Goal: Contribute content: Add original content to the website for others to see

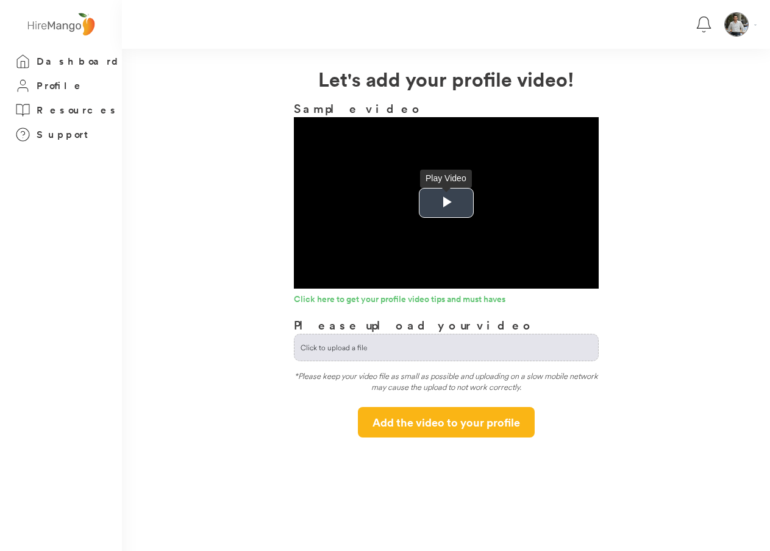
click at [446, 203] on span "Video Player" at bounding box center [446, 203] width 0 height 0
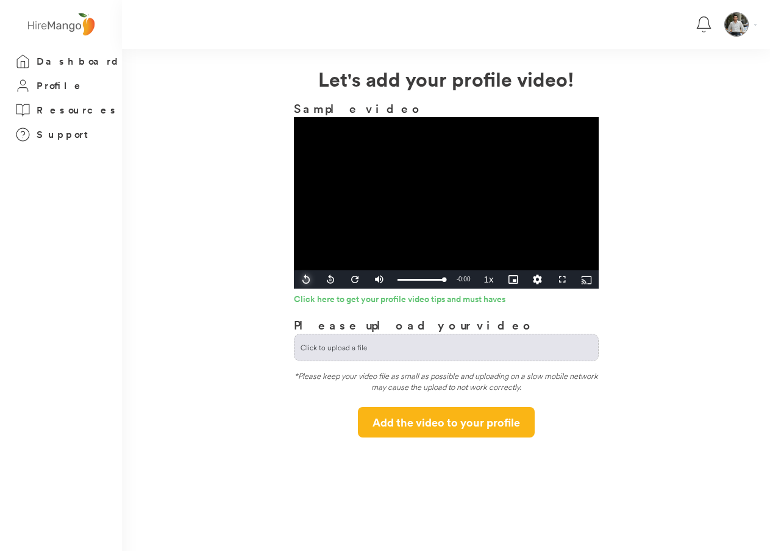
click at [304, 279] on span "Video Player" at bounding box center [306, 279] width 24 height 0
click at [416, 279] on div "Loaded : 19.58% 1:14 0:01" at bounding box center [420, 279] width 47 height 3
click at [410, 279] on div "Loaded : 27.99% 0:48 0:46" at bounding box center [420, 279] width 47 height 3
click at [402, 280] on div "34%" at bounding box center [406, 279] width 30 height 18
click at [402, 279] on div "34%" at bounding box center [405, 280] width 25 height 2
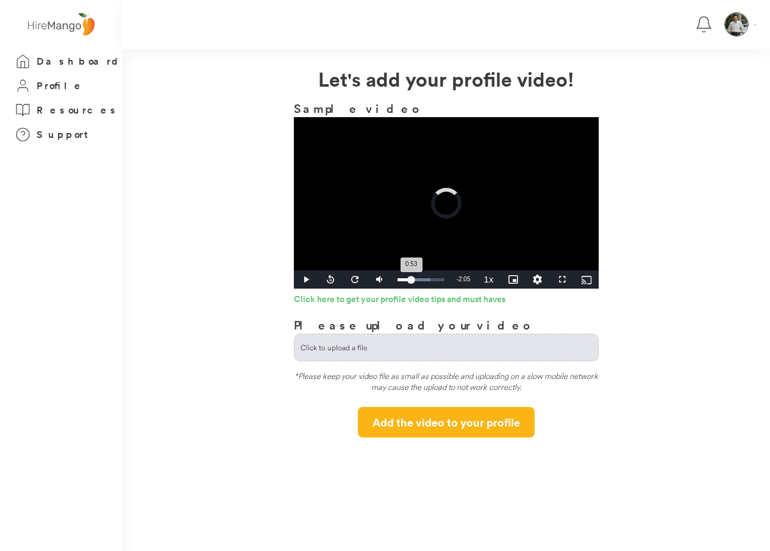
click at [411, 280] on div "0:53" at bounding box center [404, 279] width 14 height 3
click at [409, 280] on div "0:53" at bounding box center [404, 279] width 14 height 3
click at [406, 280] on div "0:48" at bounding box center [403, 279] width 13 height 3
click at [404, 280] on div "0:36" at bounding box center [402, 279] width 10 height 3
drag, startPoint x: 400, startPoint y: 279, endPoint x: 421, endPoint y: 279, distance: 20.7
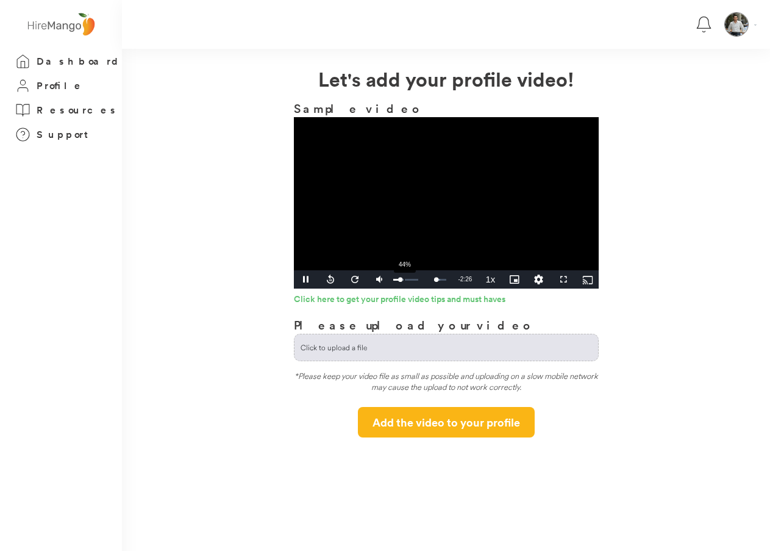
click at [400, 279] on div "Volume Level" at bounding box center [396, 280] width 7 height 2
click at [304, 279] on span "Video Player" at bounding box center [306, 279] width 24 height 0
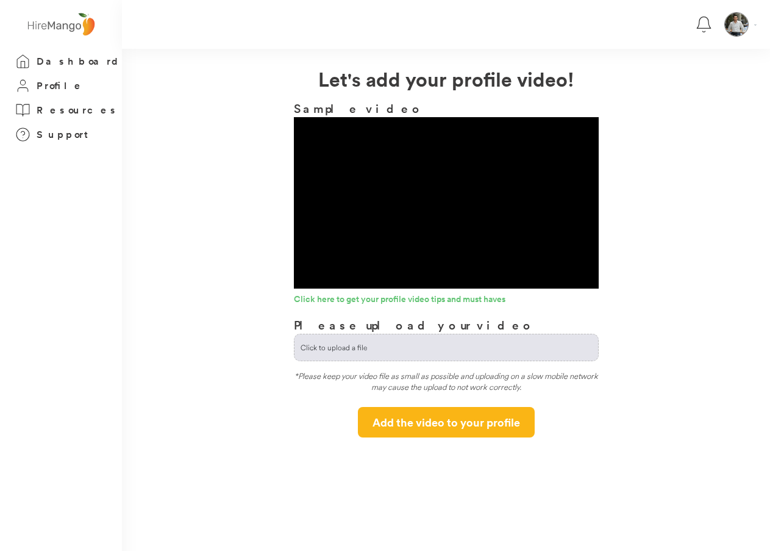
click at [340, 348] on input "file" at bounding box center [446, 347] width 304 height 26
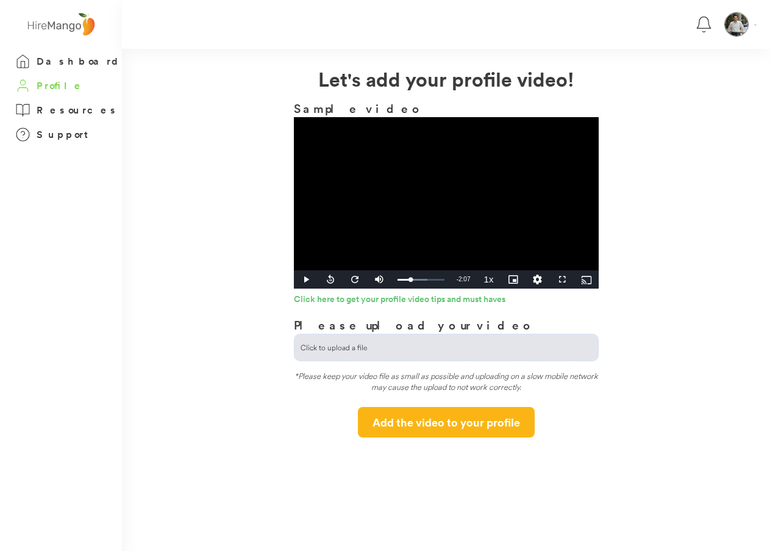
click at [40, 85] on h3 "Profile" at bounding box center [61, 85] width 48 height 15
